Goal: Information Seeking & Learning: Check status

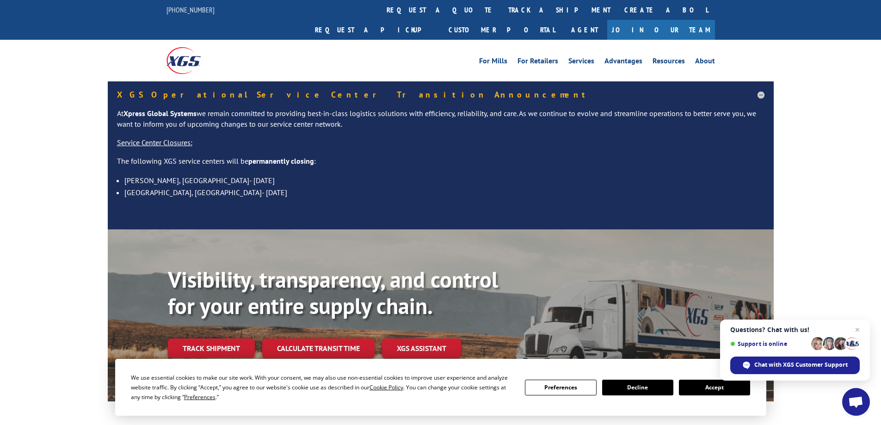
click at [701, 387] on button "Accept" at bounding box center [714, 388] width 71 height 16
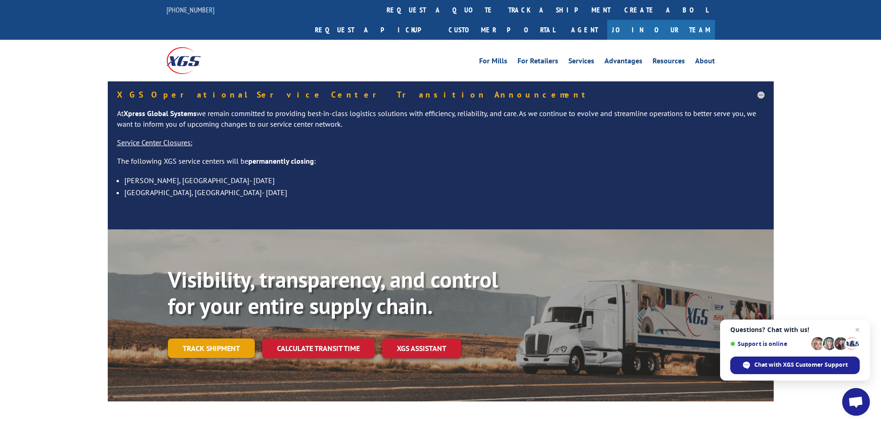
click at [216, 339] on link "Track shipment" at bounding box center [211, 348] width 87 height 19
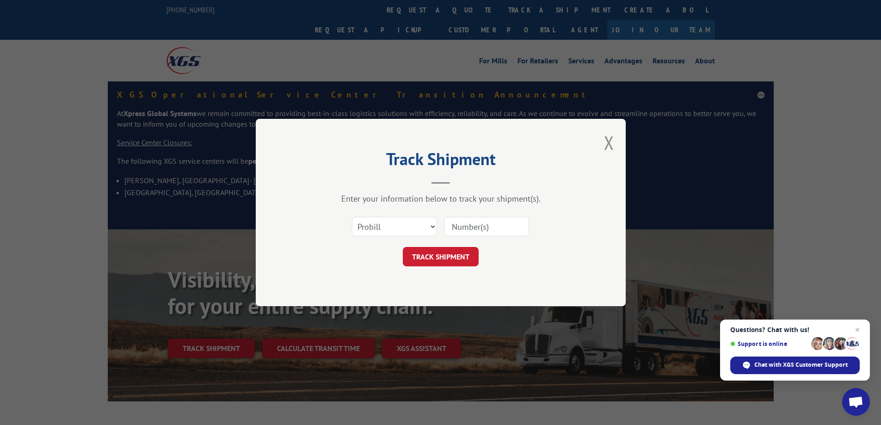
click at [471, 227] on input at bounding box center [486, 226] width 85 height 19
paste input "17552442"
type input "17552442"
click at [447, 257] on button "TRACK SHIPMENT" at bounding box center [441, 256] width 76 height 19
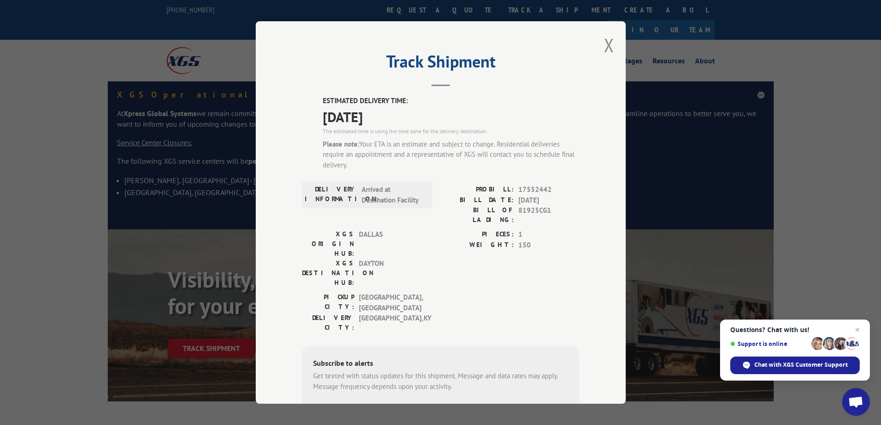
scroll to position [46, 0]
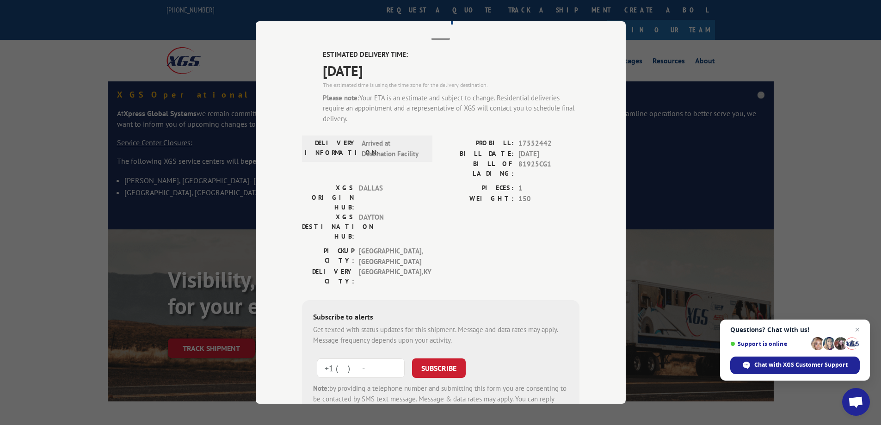
click at [359, 358] on input "+1 (___) ___-____" at bounding box center [361, 367] width 88 height 19
type input "[PHONE_NUMBER]"
click at [412, 358] on button "SUBSCRIBE" at bounding box center [439, 367] width 54 height 19
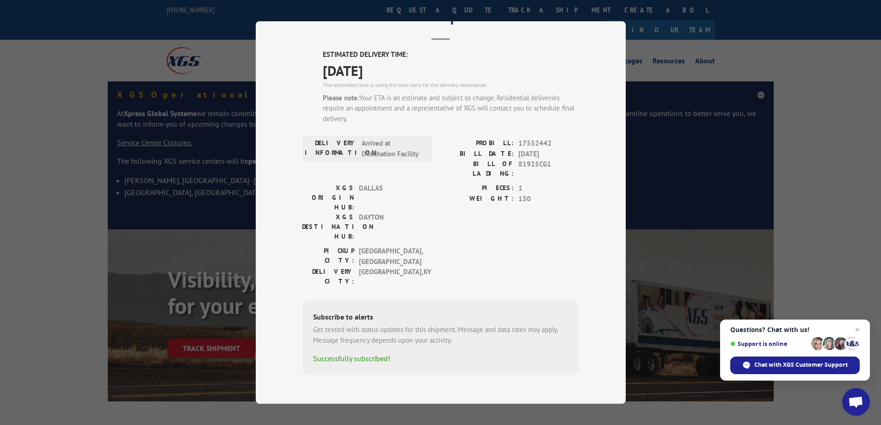
scroll to position [25, 0]
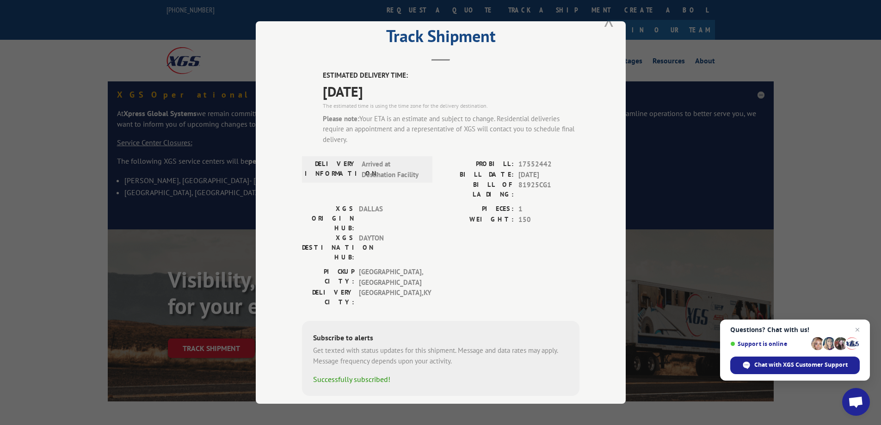
click at [606, 25] on button "Close modal" at bounding box center [609, 19] width 10 height 25
